Goal: Check status: Check status

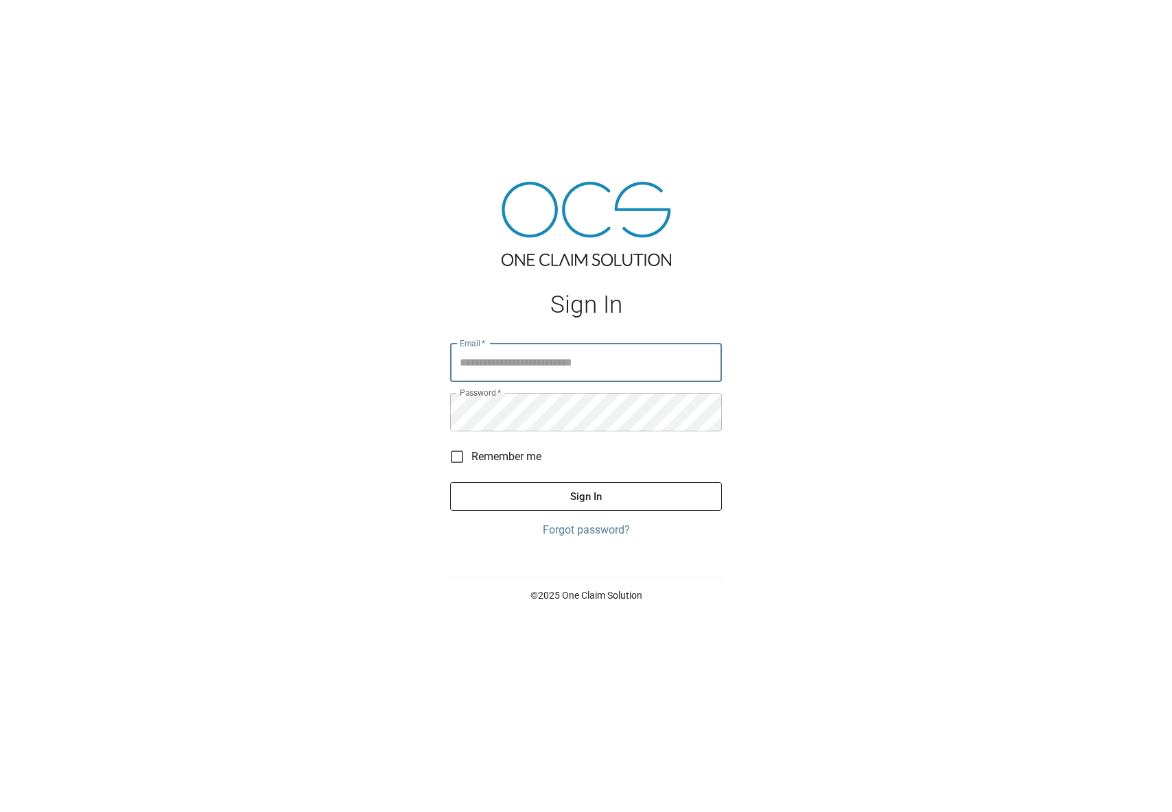
click at [481, 364] on input "Email   *" at bounding box center [586, 363] width 272 height 38
type input "**********"
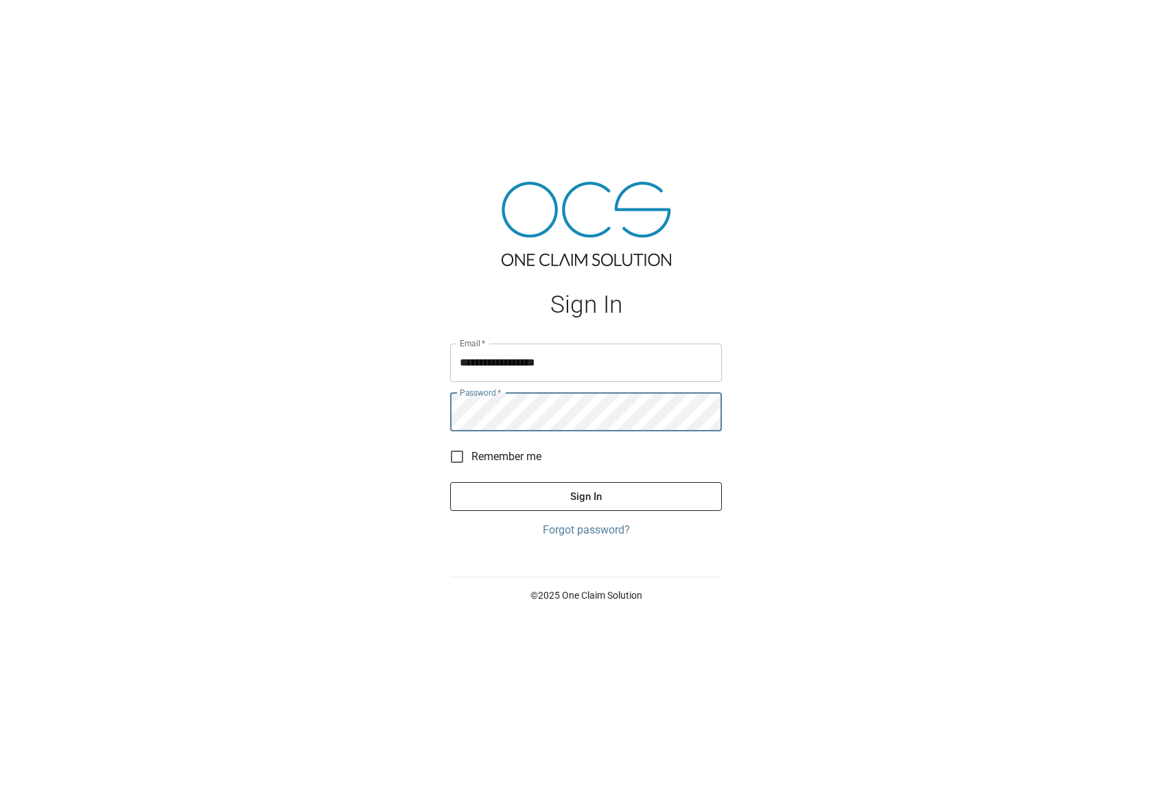
click at [450, 482] on button "Sign In" at bounding box center [586, 496] width 272 height 29
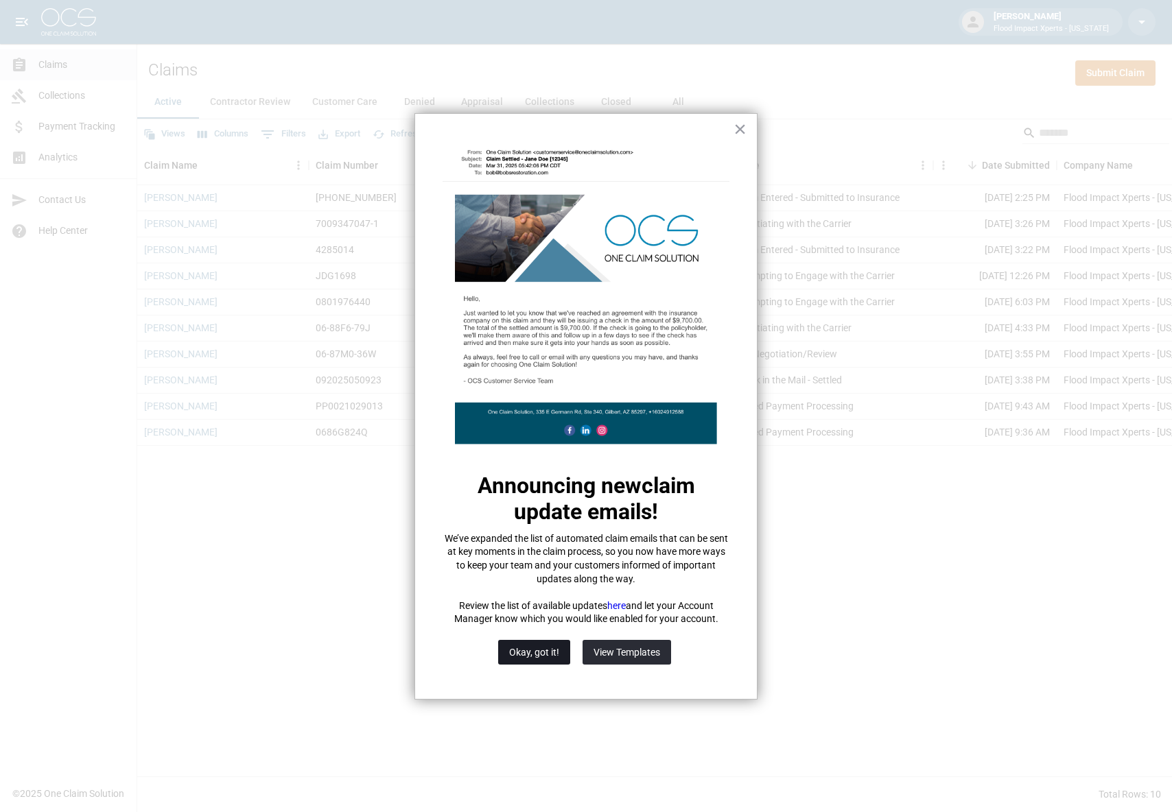
click at [525, 654] on button "Okay, got it!" at bounding box center [534, 652] width 72 height 25
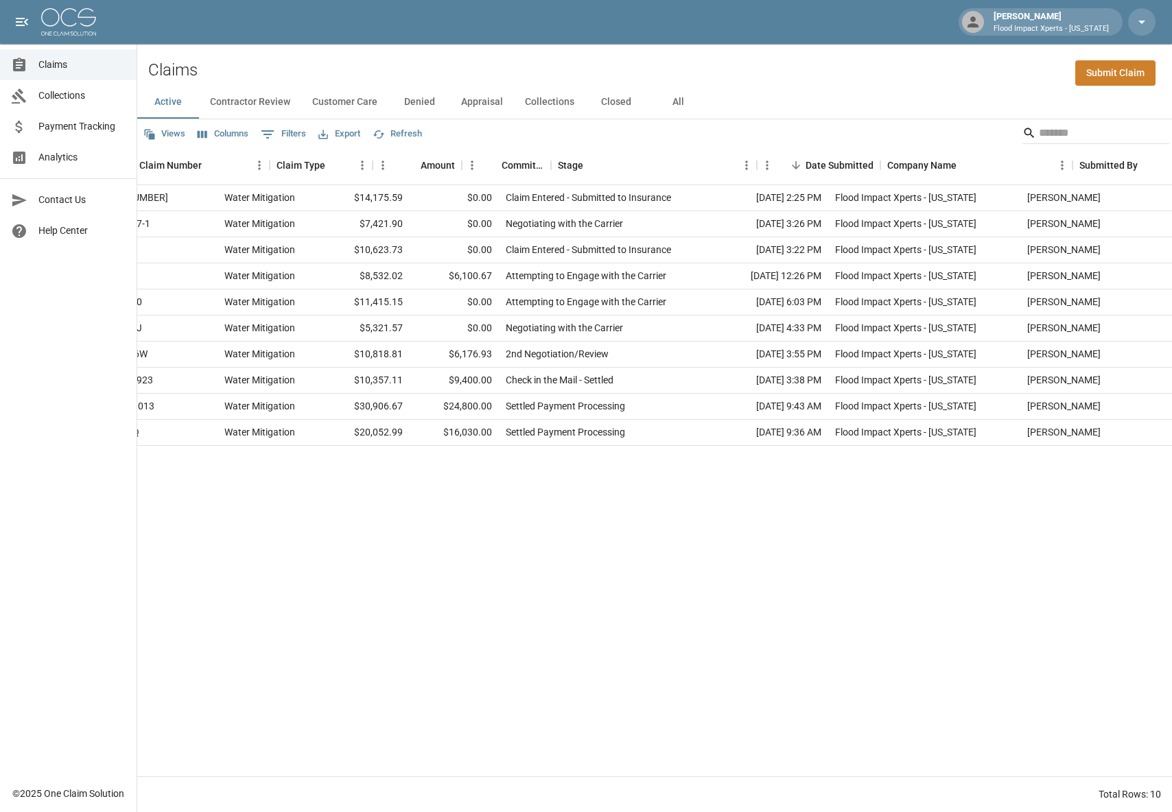
scroll to position [0, 248]
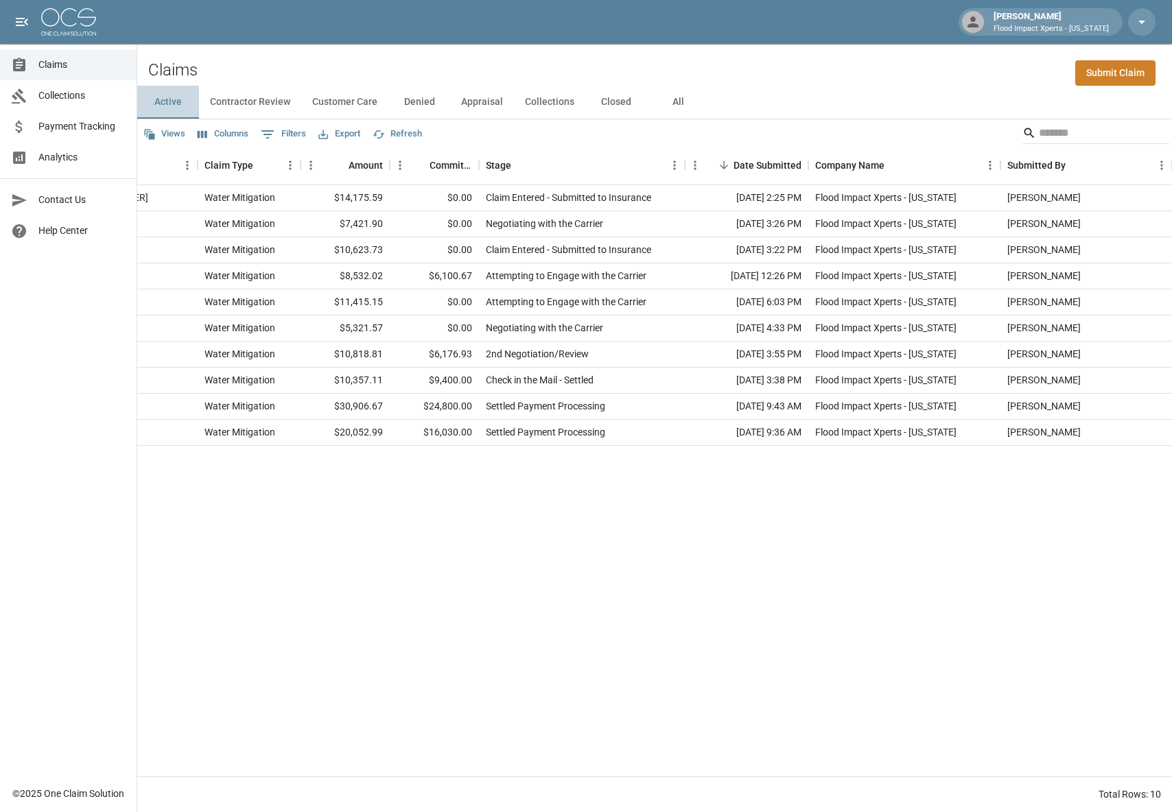
click at [163, 104] on button "Active" at bounding box center [168, 102] width 62 height 33
click at [56, 62] on span "Claims" at bounding box center [81, 65] width 87 height 14
click at [55, 95] on span "Collections" at bounding box center [81, 95] width 87 height 14
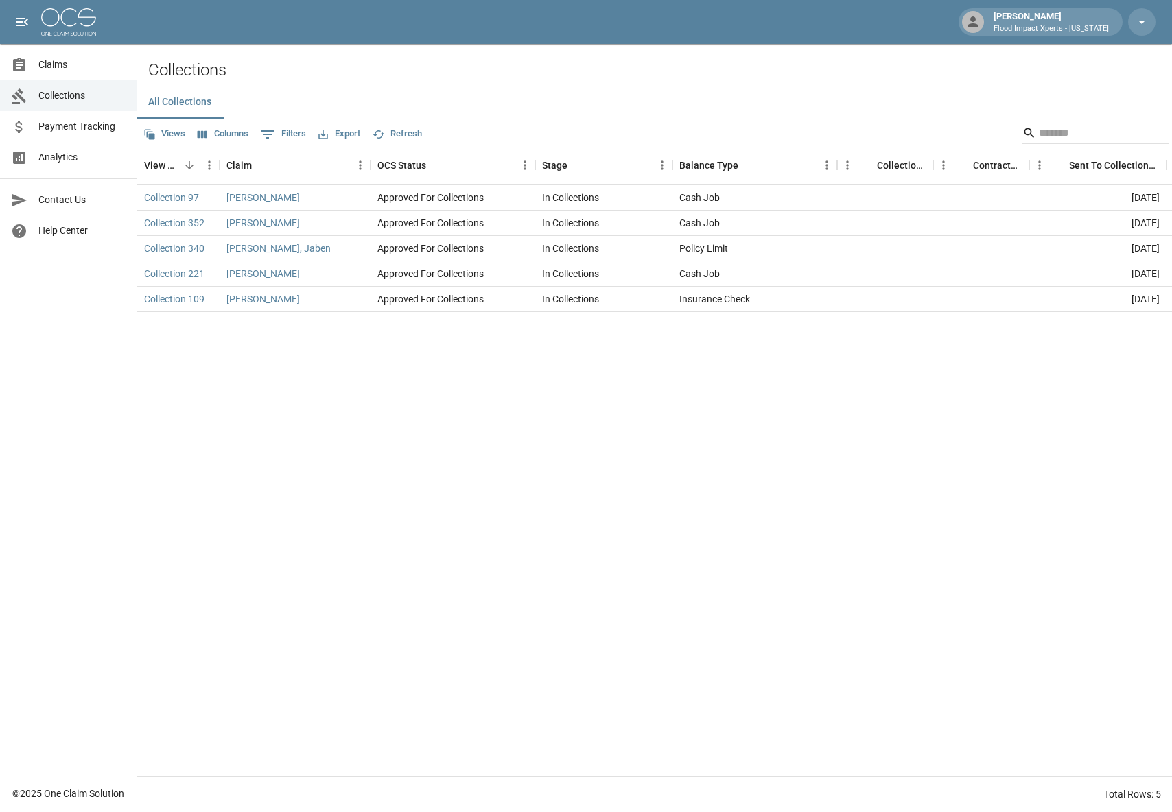
click at [56, 128] on span "Payment Tracking" at bounding box center [81, 126] width 87 height 14
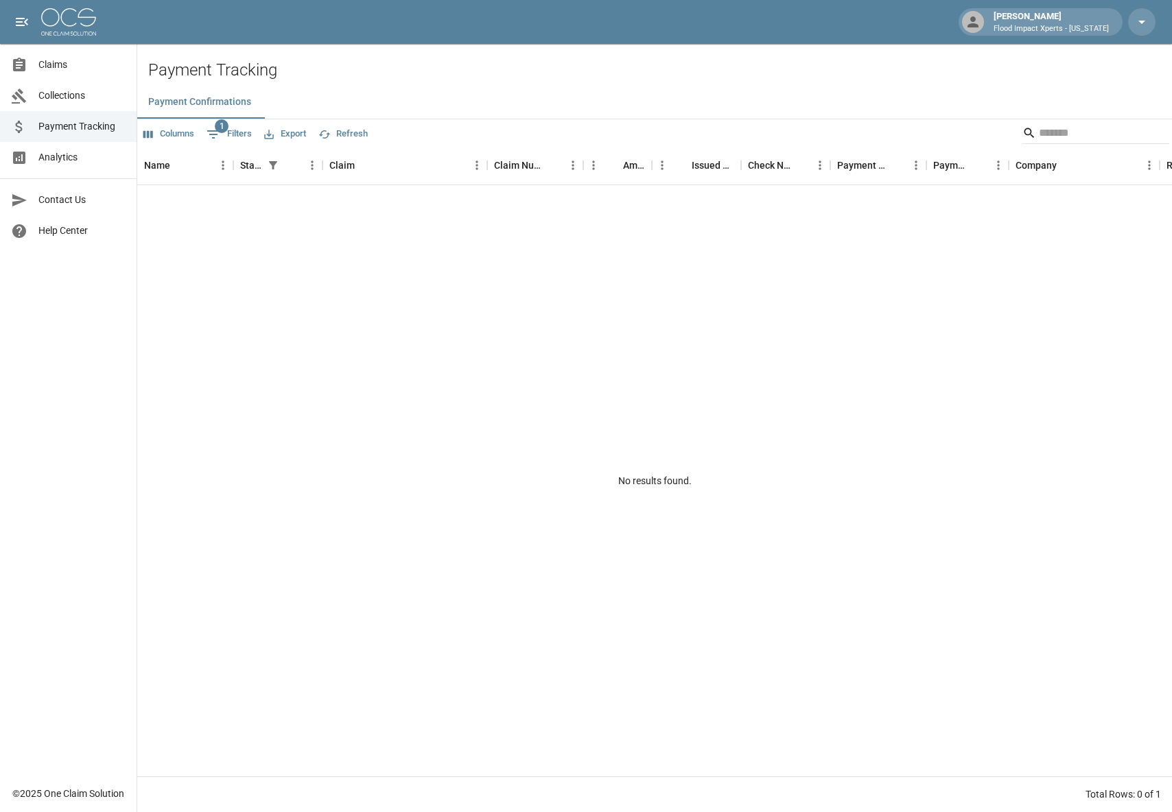
click at [51, 159] on span "Analytics" at bounding box center [81, 157] width 87 height 14
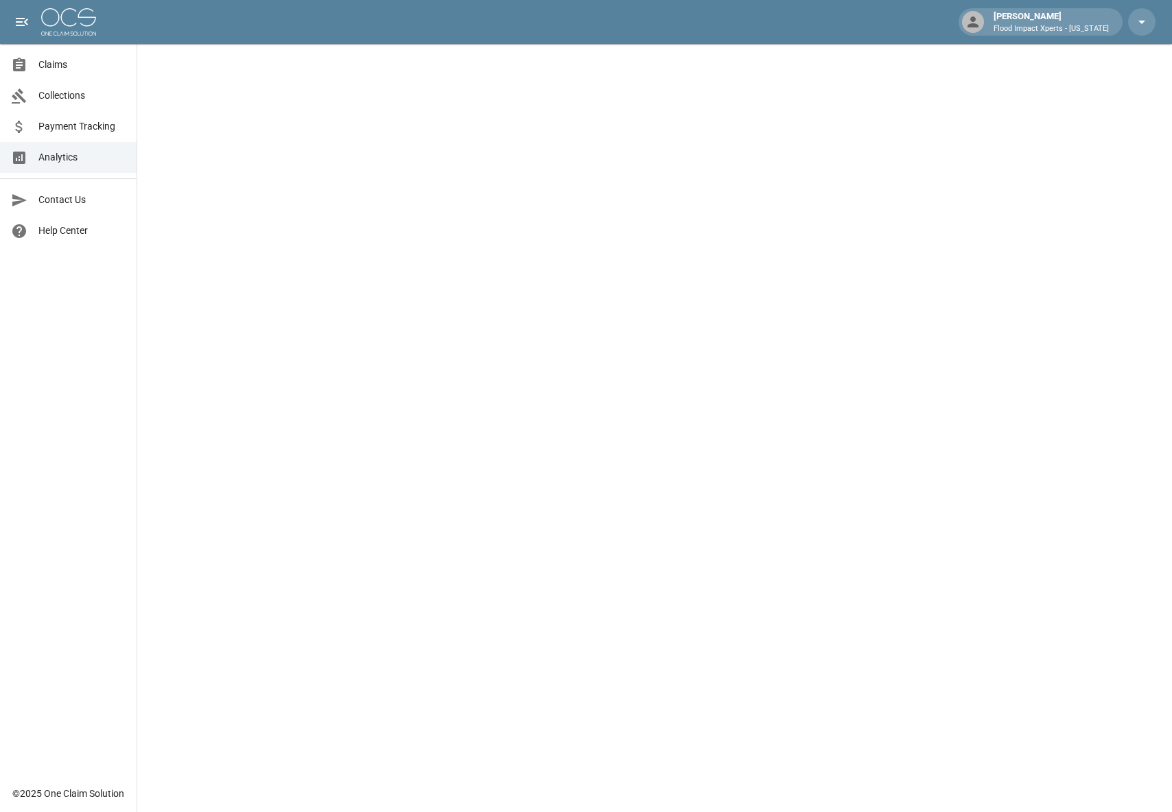
click at [45, 60] on span "Claims" at bounding box center [81, 65] width 87 height 14
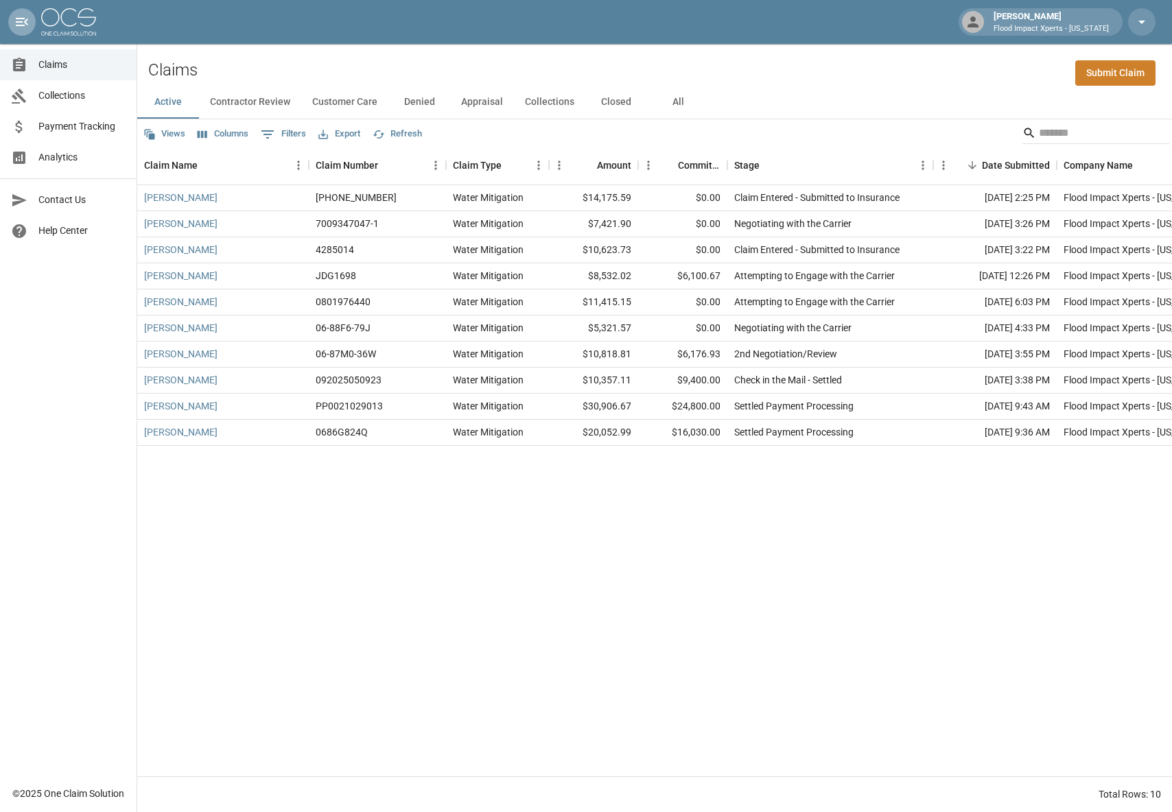
click at [17, 19] on icon "open drawer" at bounding box center [22, 22] width 12 height 8
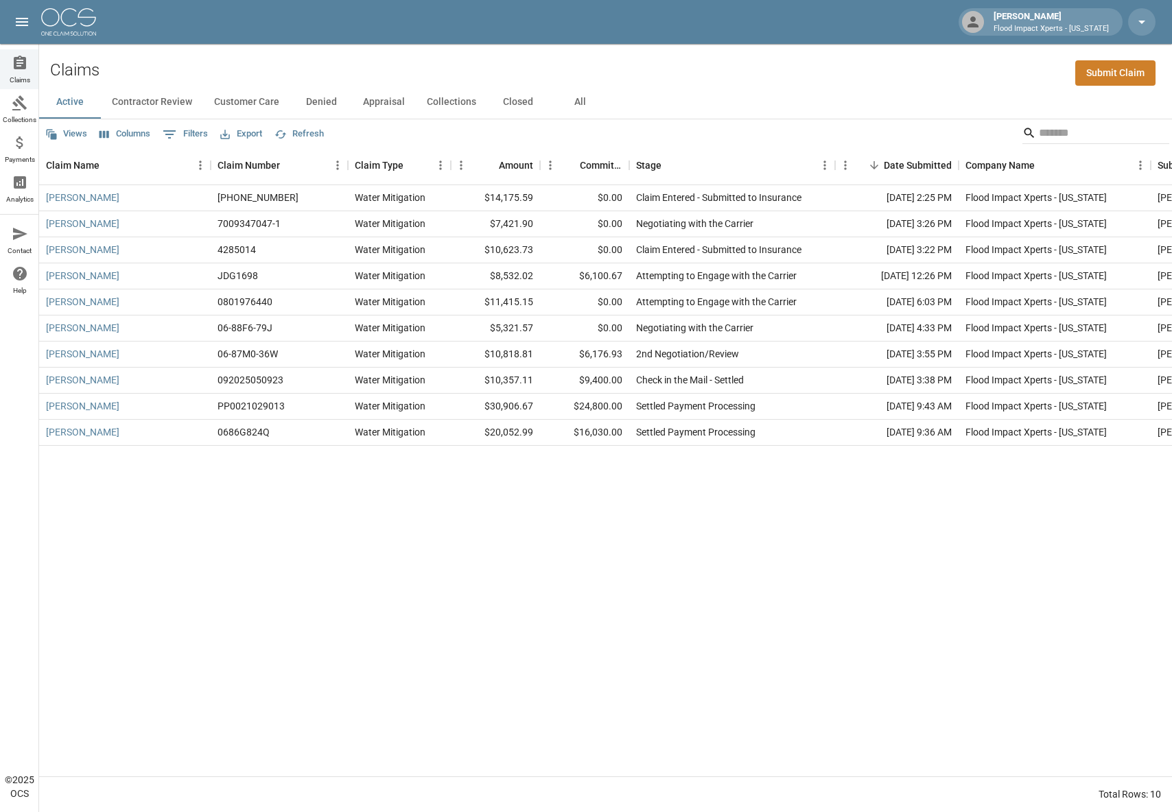
click at [17, 19] on icon "open drawer" at bounding box center [22, 22] width 12 height 8
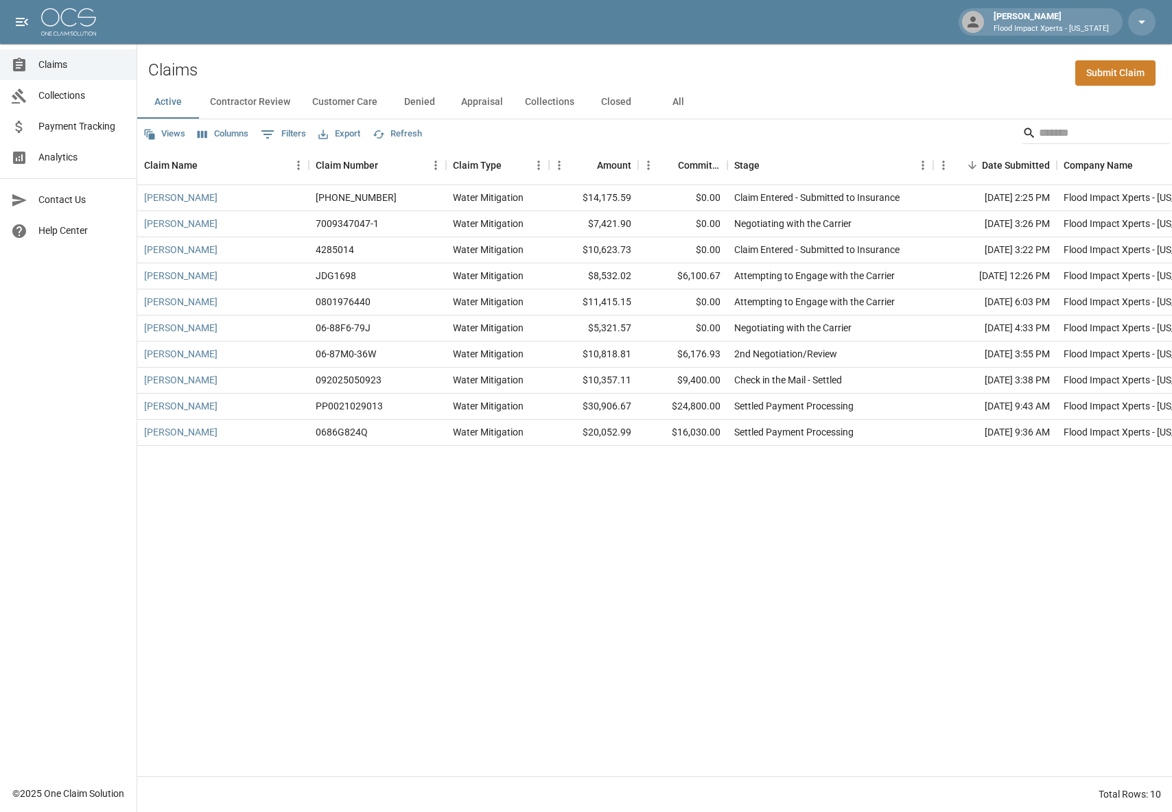
click at [41, 62] on span "Claims" at bounding box center [81, 65] width 87 height 14
click at [165, 101] on button "Active" at bounding box center [168, 102] width 62 height 33
click at [870, 634] on div "Taryn Fleming 01-009-138919 Water Mitigation $14,175.59 $0.00 Claim Entered - S…" at bounding box center [778, 480] width 1283 height 591
click at [163, 195] on link "[PERSON_NAME]" at bounding box center [180, 198] width 73 height 14
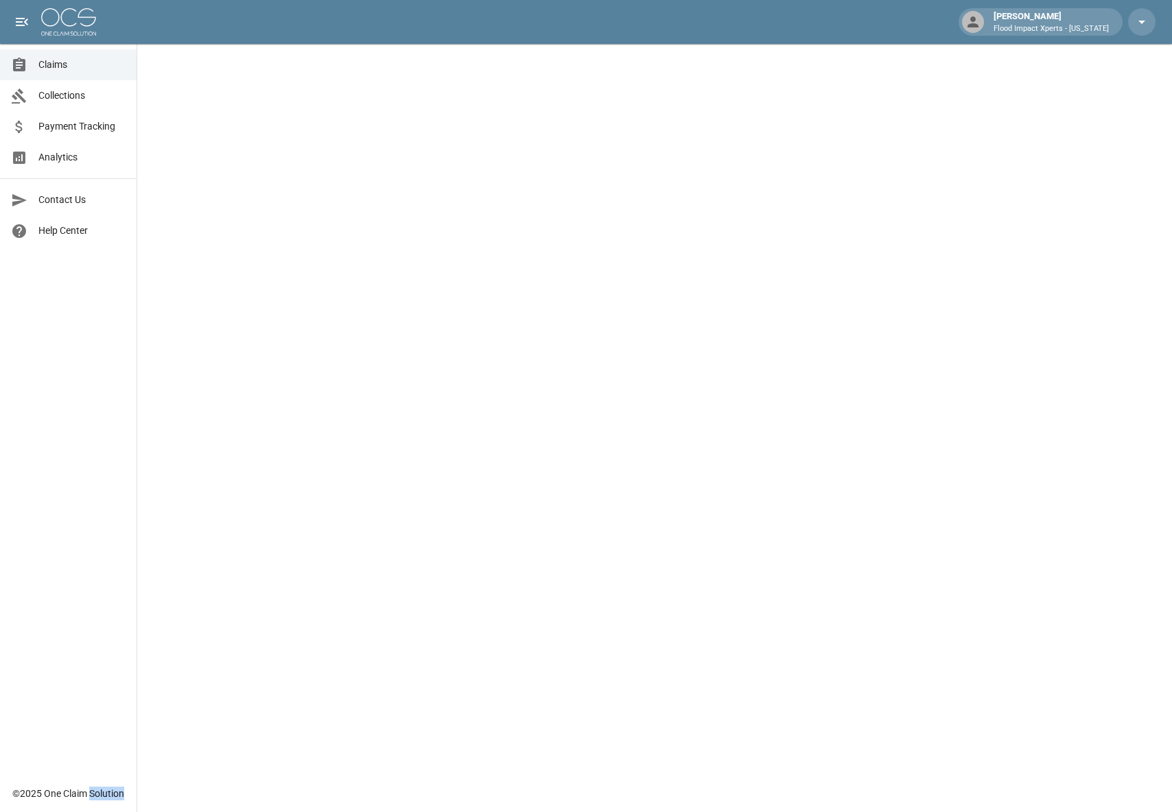
click at [163, 44] on html "Rich Lewandowski Flood Impact Xperts - Colorado Claims Collections Payment Trac…" at bounding box center [586, 22] width 1172 height 44
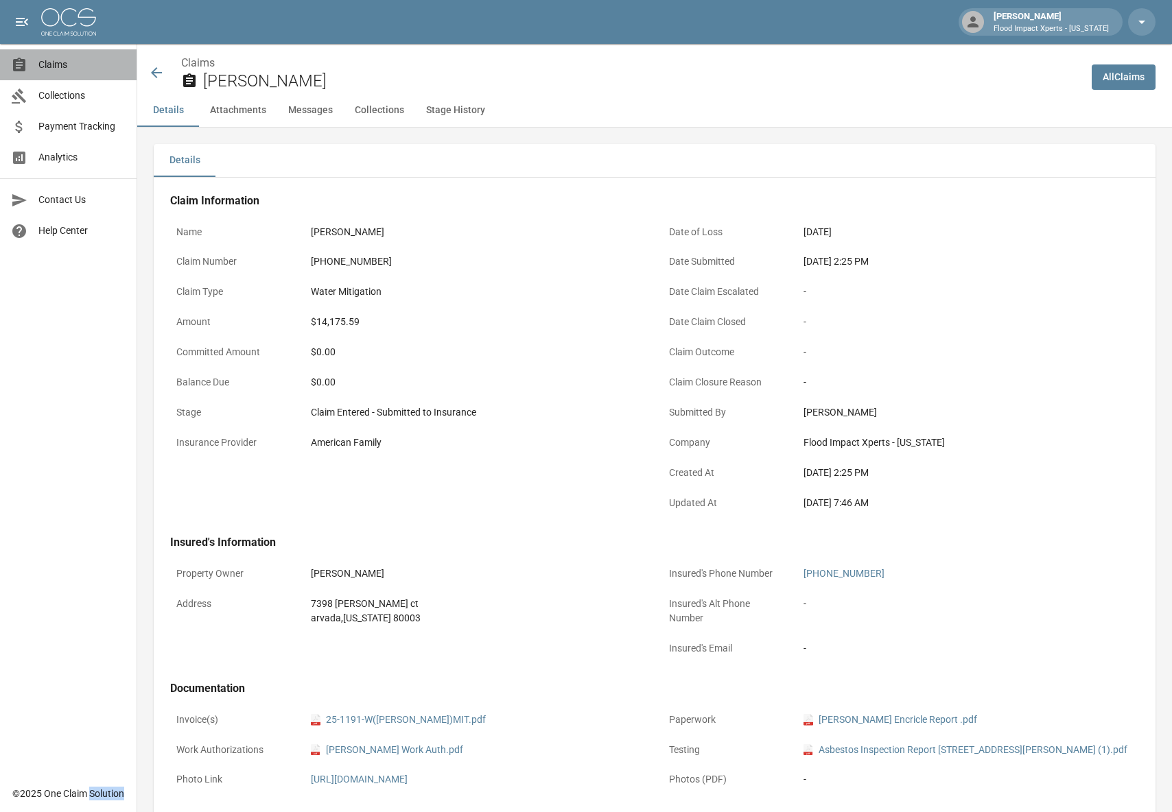
click at [45, 64] on span "Claims" at bounding box center [81, 65] width 87 height 14
